Goal: Use online tool/utility: Utilize a website feature to perform a specific function

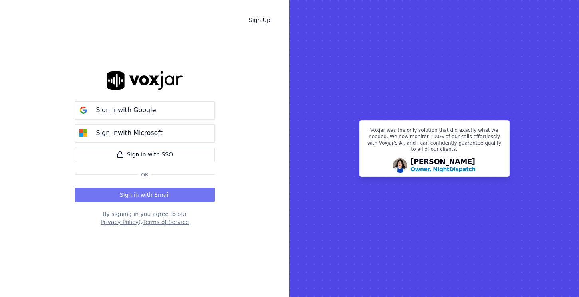
click at [144, 192] on button "Sign in with Email" at bounding box center [145, 195] width 140 height 14
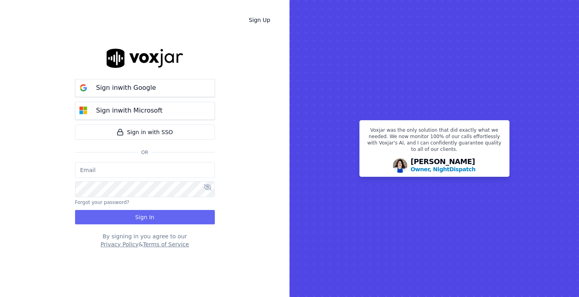
click at [107, 173] on input "email" at bounding box center [145, 170] width 140 height 16
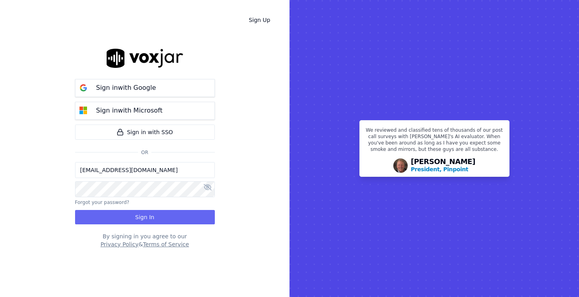
type input "bill@sweetrelish.com"
click at [143, 217] on button "Sign In" at bounding box center [145, 217] width 140 height 14
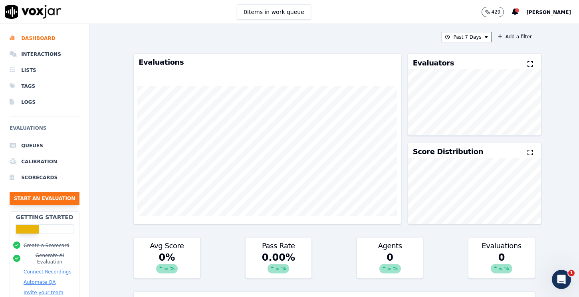
click at [48, 194] on button "Start an Evaluation" at bounding box center [45, 198] width 70 height 13
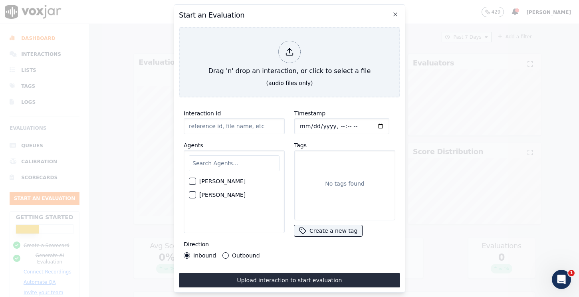
click at [192, 181] on div "button" at bounding box center [192, 182] width 6 height 6
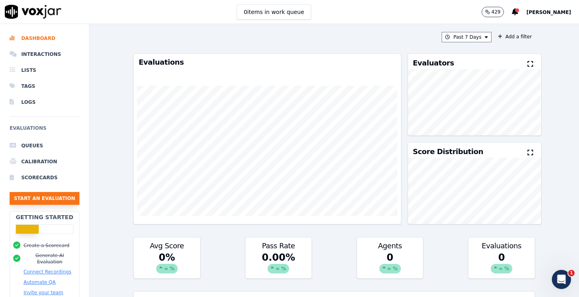
click at [37, 199] on button "Start an Evaluation" at bounding box center [45, 198] width 70 height 13
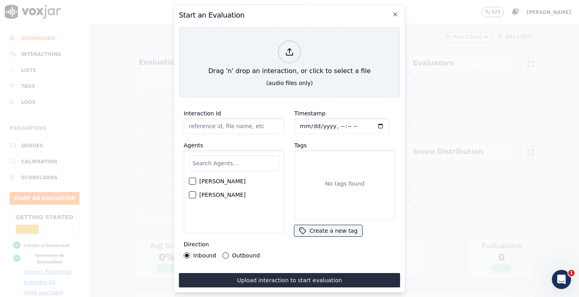
click at [192, 181] on div "button" at bounding box center [192, 182] width 6 height 6
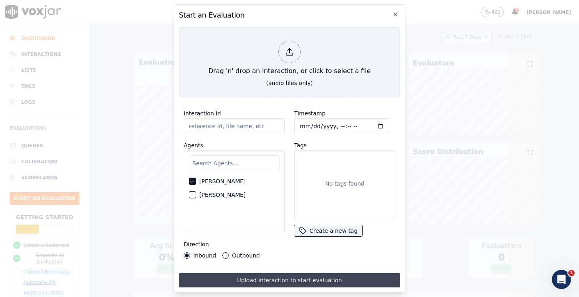
click at [285, 280] on button "Upload interaction to start evaluation" at bounding box center [289, 280] width 221 height 14
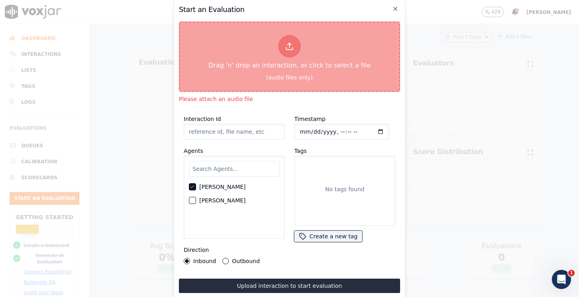
type input "REc51f9d2d12d2825984735da9b80d0d9d.wav20250909_597_nkl3t4.mp3"
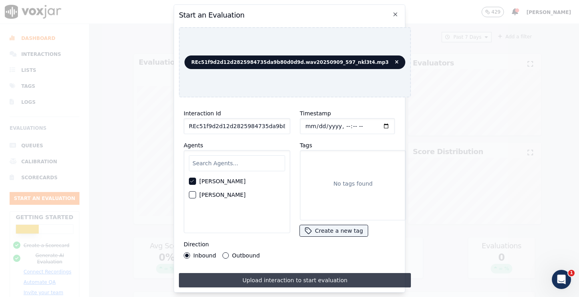
click at [292, 281] on button "Upload interaction to start evaluation" at bounding box center [295, 280] width 232 height 14
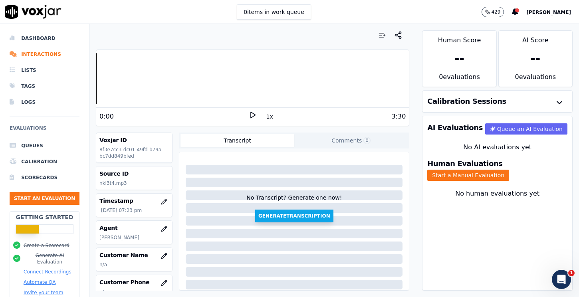
click at [277, 217] on button "Generate Transcription" at bounding box center [294, 216] width 78 height 13
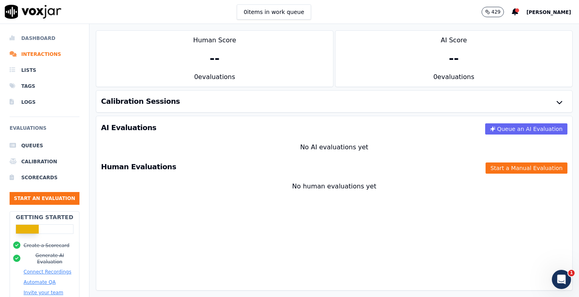
click at [30, 37] on li "Dashboard" at bounding box center [45, 38] width 70 height 16
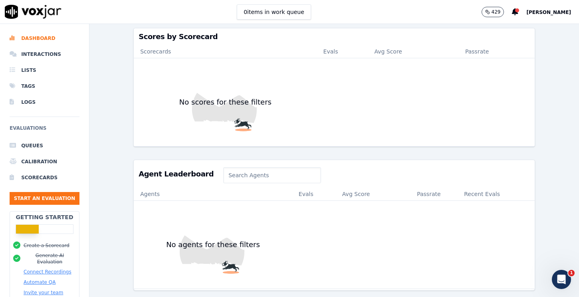
scroll to position [267, 0]
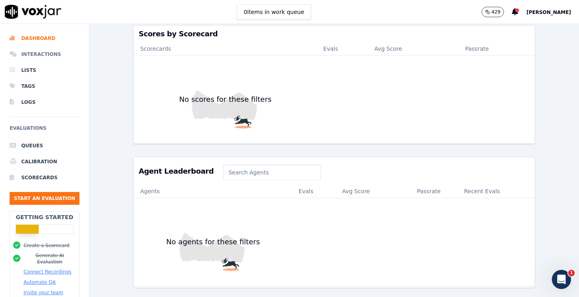
click at [36, 52] on li "Interactions" at bounding box center [45, 54] width 70 height 16
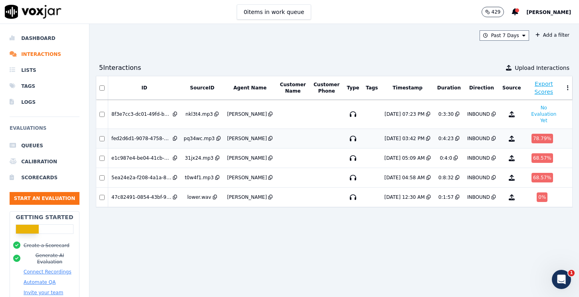
click at [139, 143] on td "fed2d6d1-9078-4758-96ad-04b77e98e563" at bounding box center [144, 139] width 73 height 20
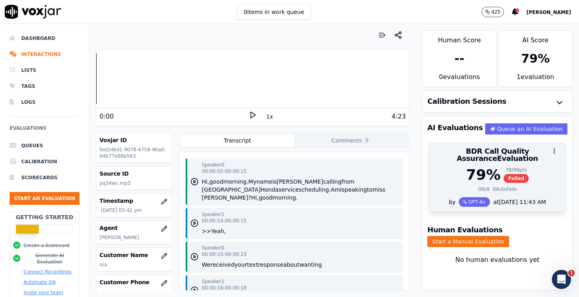
click at [547, 167] on div "79 % 78 / 99 pts Failed" at bounding box center [497, 175] width 127 height 16
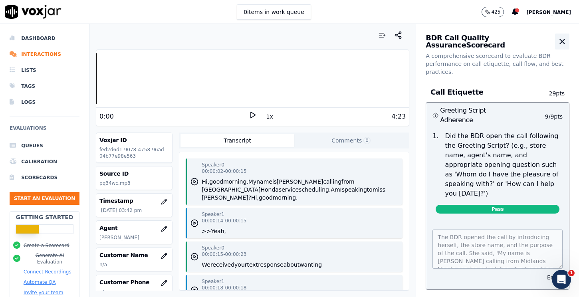
click at [562, 41] on icon "button" at bounding box center [562, 41] width 5 height 5
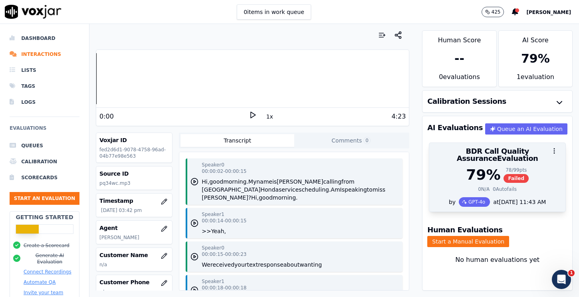
click at [544, 171] on div "79 % 78 / 99 pts Failed" at bounding box center [497, 175] width 127 height 16
